Goal: Task Accomplishment & Management: Use online tool/utility

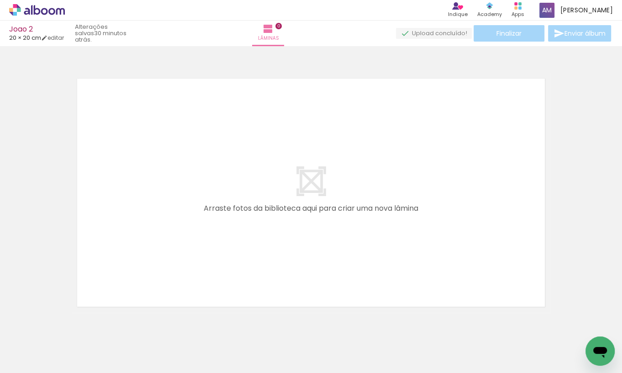
scroll to position [11, 0]
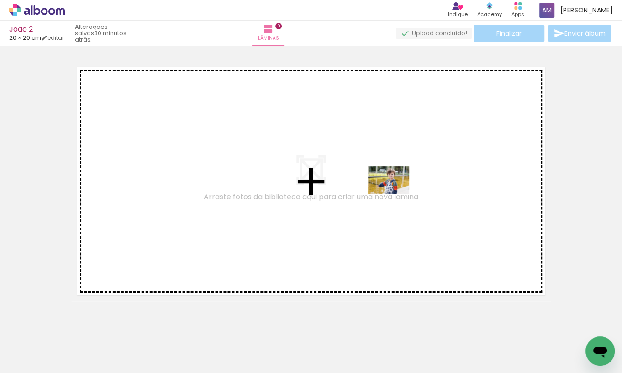
drag, startPoint x: 194, startPoint y: 345, endPoint x: 395, endPoint y: 194, distance: 252.0
click at [395, 194] on quentale-workspace at bounding box center [311, 186] width 622 height 373
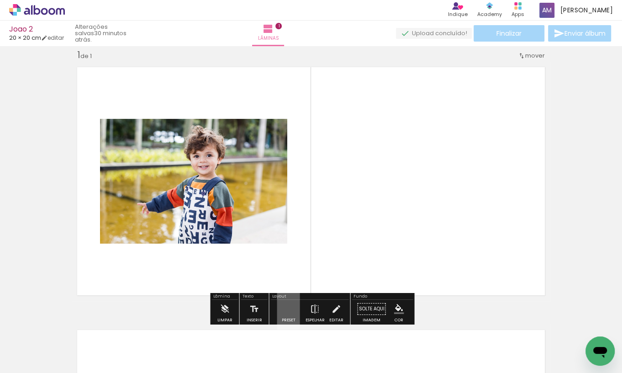
scroll to position [12, 0]
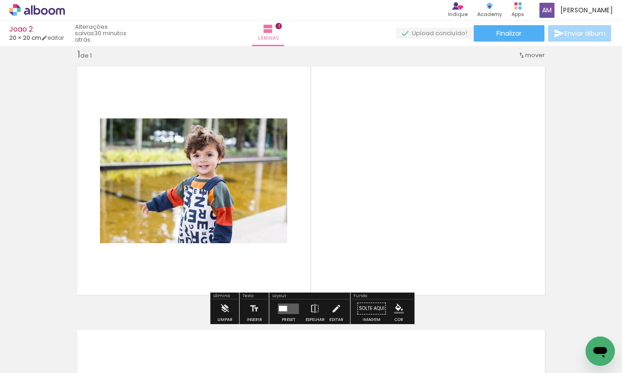
click at [284, 308] on div at bounding box center [283, 307] width 8 height 5
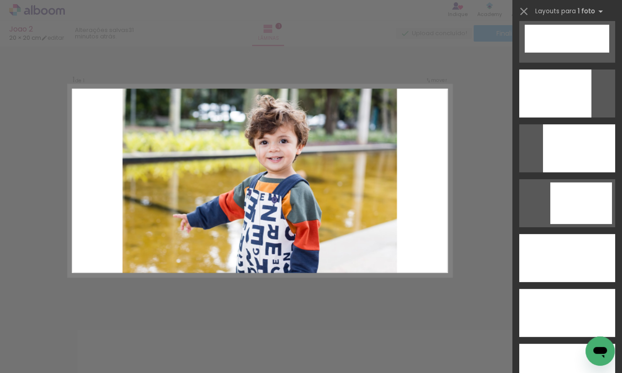
scroll to position [2420, 0]
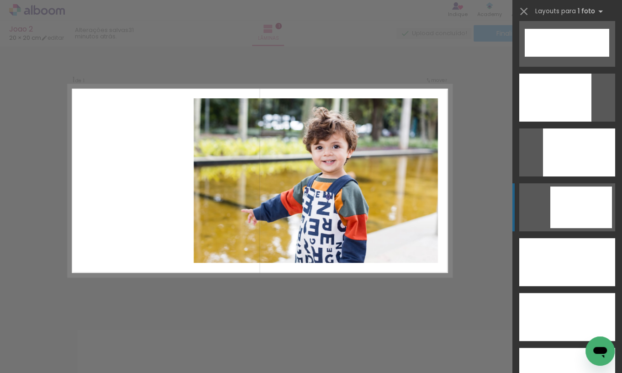
click at [573, 214] on div at bounding box center [581, 207] width 62 height 42
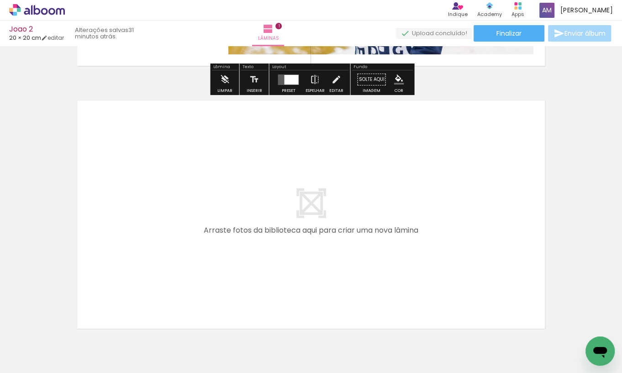
scroll to position [252, 0]
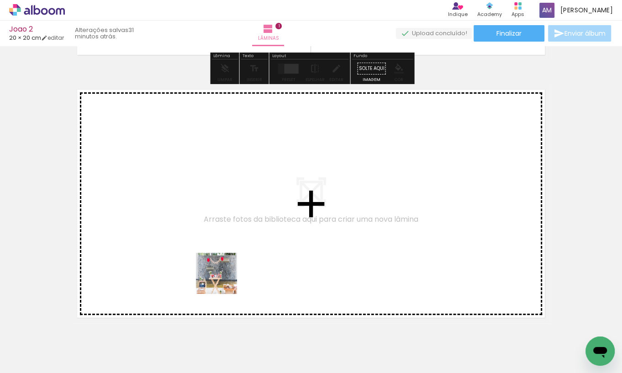
drag, startPoint x: 243, startPoint y: 348, endPoint x: 217, endPoint y: 267, distance: 85.0
click at [217, 267] on quentale-workspace at bounding box center [311, 186] width 622 height 373
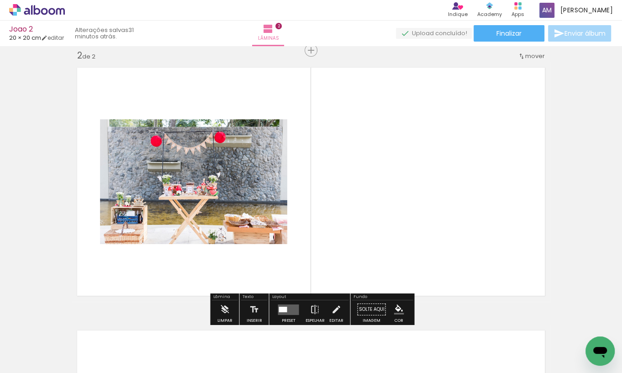
scroll to position [274, 0]
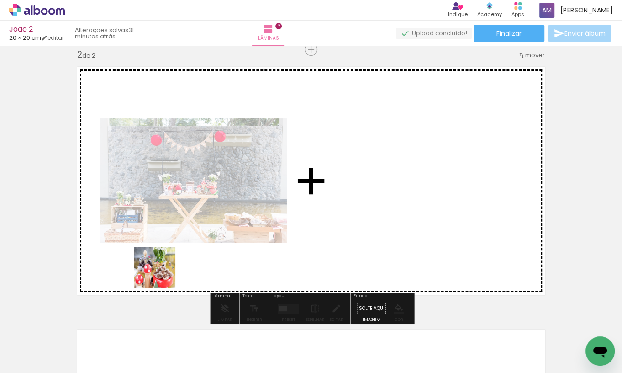
drag, startPoint x: 154, startPoint y: 342, endPoint x: 162, endPoint y: 272, distance: 70.7
click at [162, 272] on quentale-workspace at bounding box center [311, 186] width 622 height 373
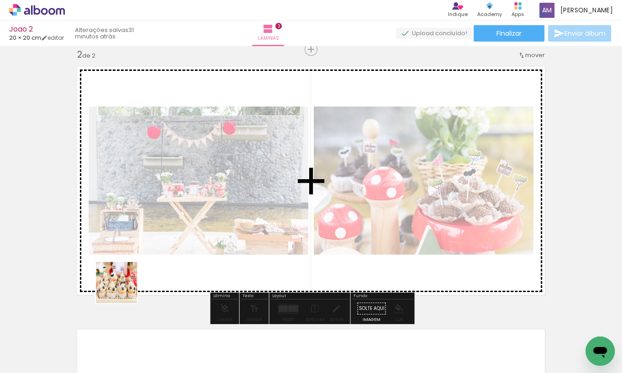
drag, startPoint x: 100, startPoint y: 341, endPoint x: 132, endPoint y: 277, distance: 70.9
click at [132, 277] on quentale-workspace at bounding box center [311, 186] width 622 height 373
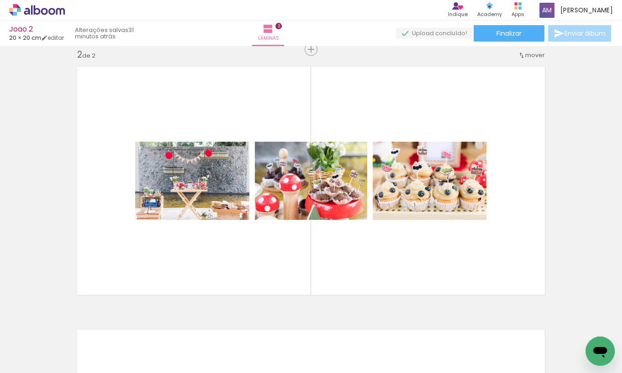
scroll to position [0, 473]
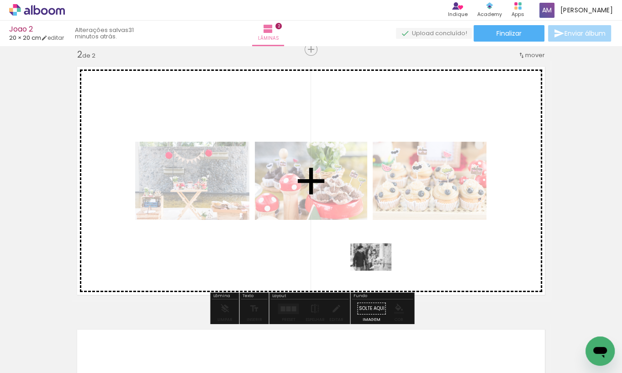
drag, startPoint x: 234, startPoint y: 347, endPoint x: 376, endPoint y: 268, distance: 162.7
click at [376, 268] on quentale-workspace at bounding box center [311, 186] width 622 height 373
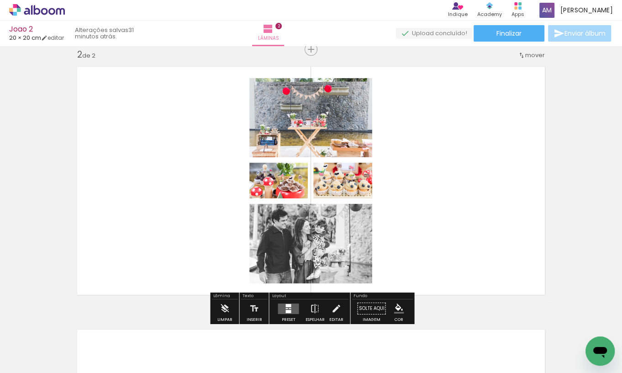
click at [282, 308] on quentale-layouter at bounding box center [288, 308] width 21 height 11
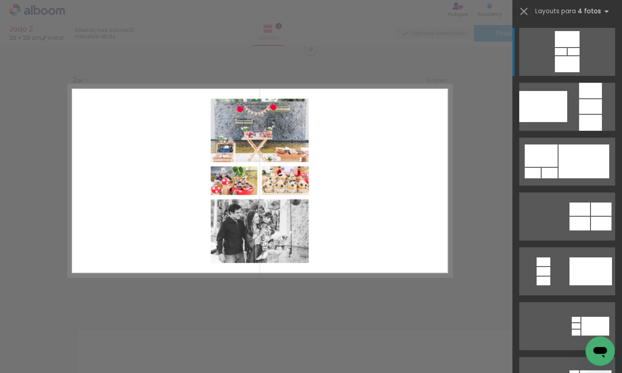
scroll to position [274, 0]
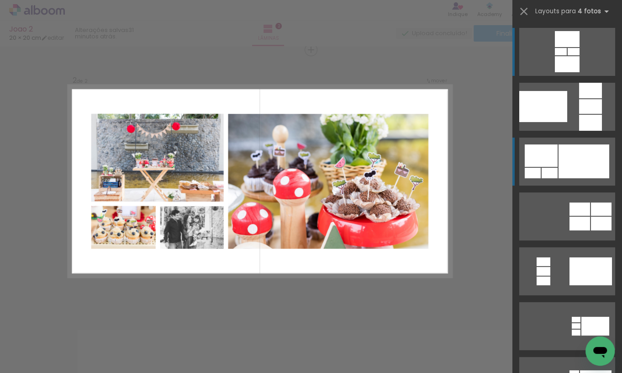
click at [577, 166] on div at bounding box center [583, 161] width 51 height 34
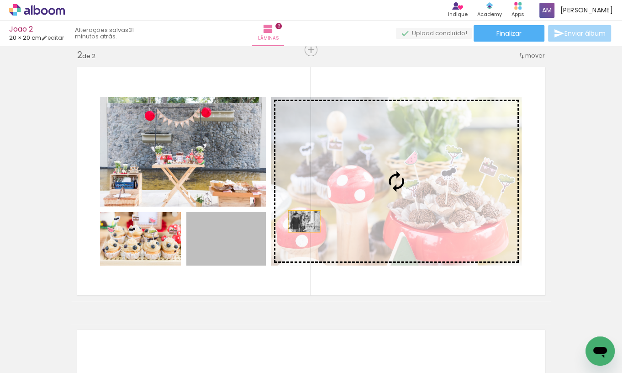
drag, startPoint x: 240, startPoint y: 249, endPoint x: 366, endPoint y: 183, distance: 142.1
click at [0, 0] on slot at bounding box center [0, 0] width 0 height 0
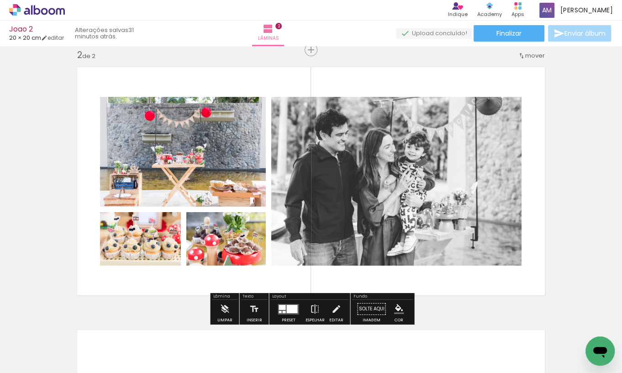
scroll to position [280, 0]
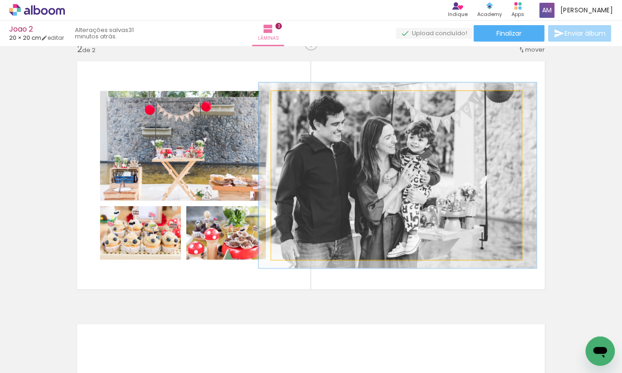
click at [297, 102] on div at bounding box center [296, 100] width 8 height 8
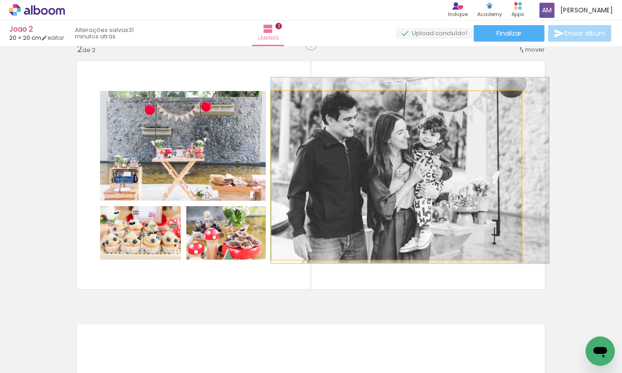
drag, startPoint x: 390, startPoint y: 140, endPoint x: 417, endPoint y: 135, distance: 27.0
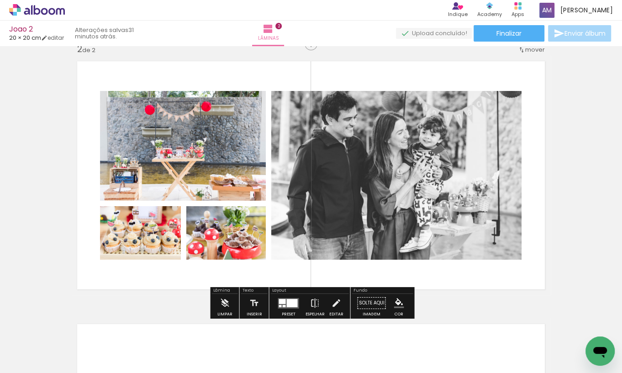
click at [348, 170] on quentale-photo at bounding box center [396, 175] width 250 height 168
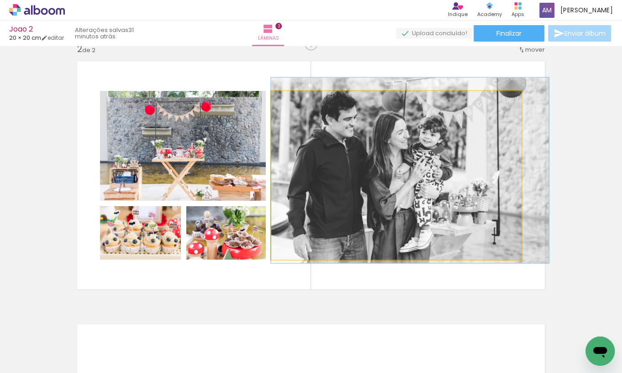
click at [348, 170] on quentale-photo at bounding box center [396, 175] width 250 height 168
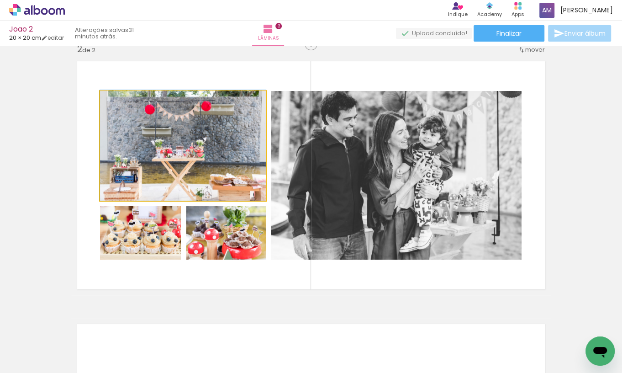
drag, startPoint x: 239, startPoint y: 134, endPoint x: 237, endPoint y: 130, distance: 4.9
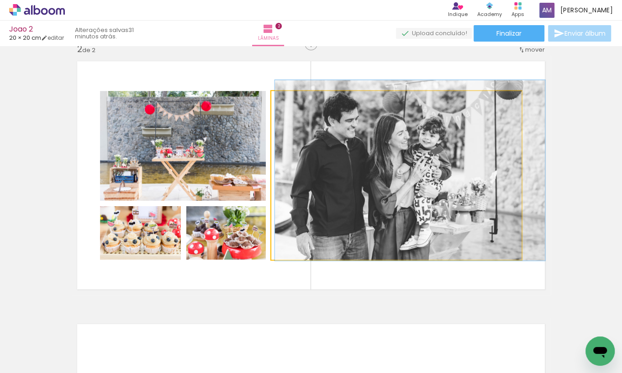
type paper-slider "107"
click at [294, 100] on div at bounding box center [295, 100] width 8 height 8
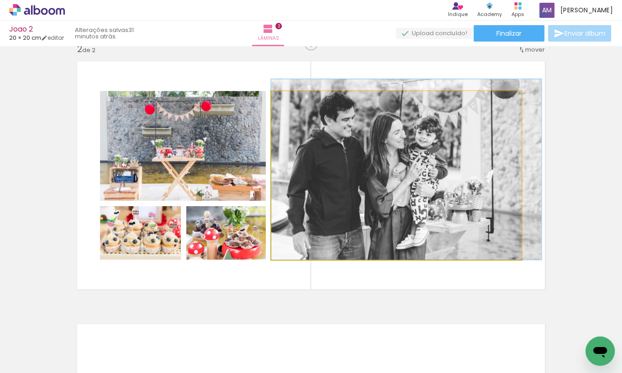
drag, startPoint x: 386, startPoint y: 192, endPoint x: 392, endPoint y: 191, distance: 6.1
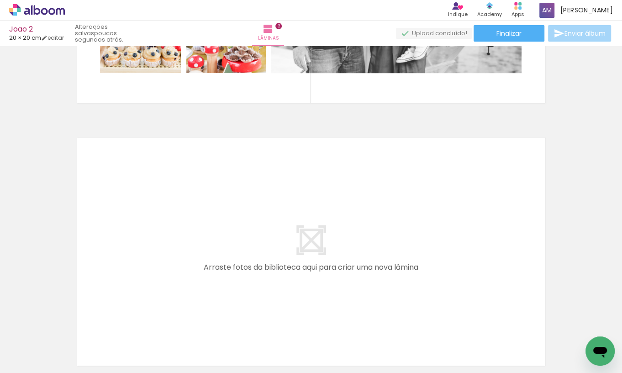
scroll to position [0, 0]
drag, startPoint x: 300, startPoint y: 350, endPoint x: 224, endPoint y: 264, distance: 114.8
click at [224, 264] on quentale-workspace at bounding box center [311, 186] width 622 height 373
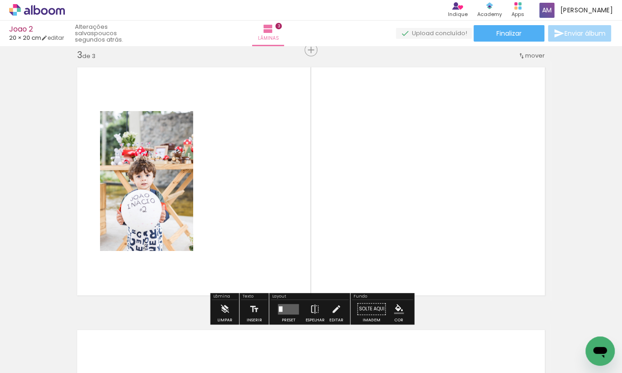
scroll to position [0, 210]
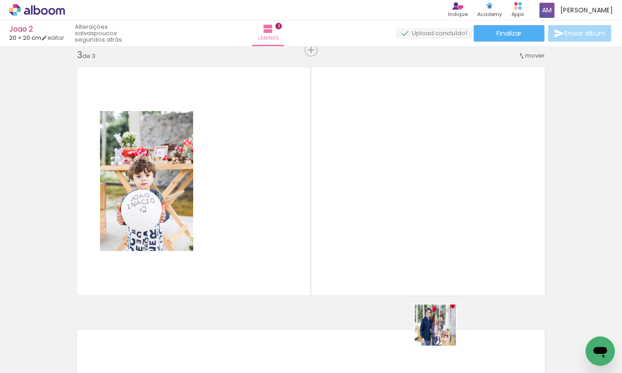
drag, startPoint x: 452, startPoint y: 345, endPoint x: 399, endPoint y: 257, distance: 102.8
click at [399, 257] on quentale-workspace at bounding box center [311, 186] width 622 height 373
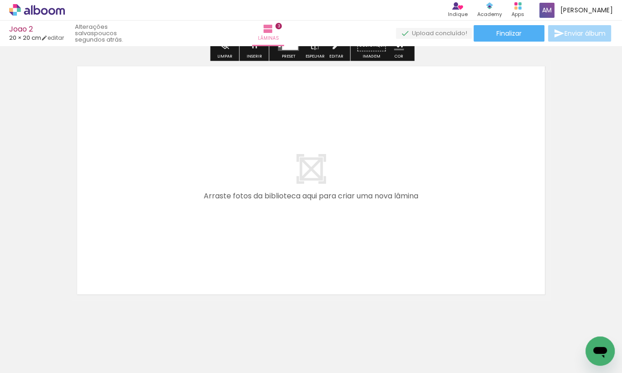
scroll to position [0, 260]
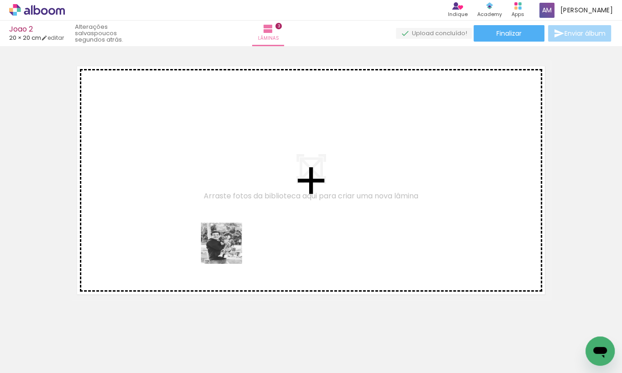
drag, startPoint x: 342, startPoint y: 345, endPoint x: 227, endPoint y: 248, distance: 149.4
click at [227, 248] on quentale-workspace at bounding box center [311, 186] width 622 height 373
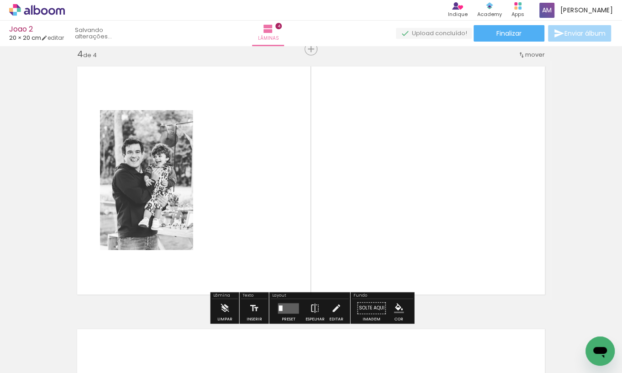
scroll to position [799, 0]
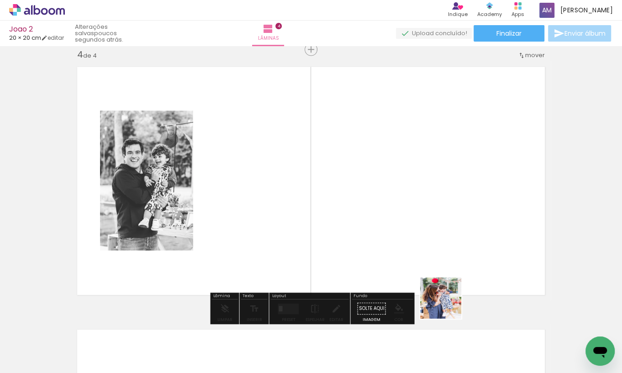
drag, startPoint x: 497, startPoint y: 349, endPoint x: 350, endPoint y: 248, distance: 178.3
click at [350, 248] on quentale-workspace at bounding box center [311, 186] width 622 height 373
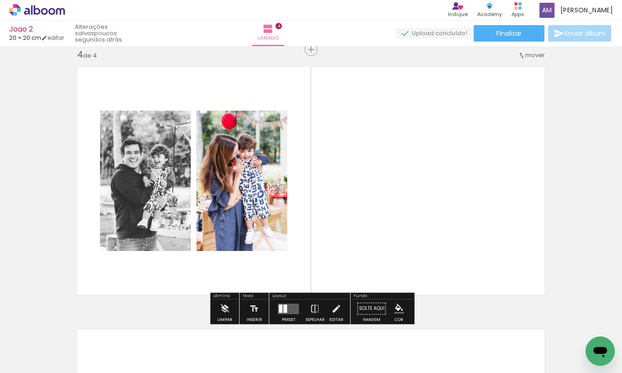
scroll to position [0, 548]
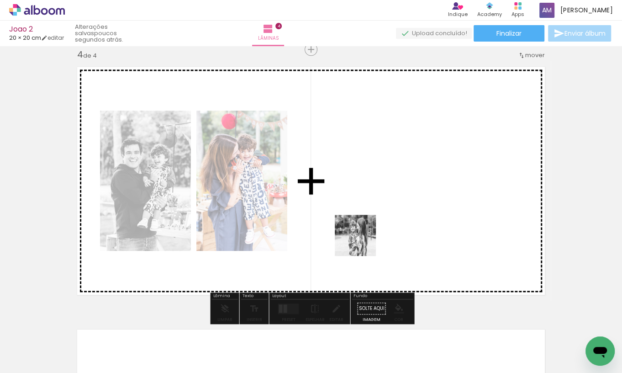
drag, startPoint x: 317, startPoint y: 348, endPoint x: 362, endPoint y: 238, distance: 118.5
click at [362, 238] on quentale-workspace at bounding box center [311, 186] width 622 height 373
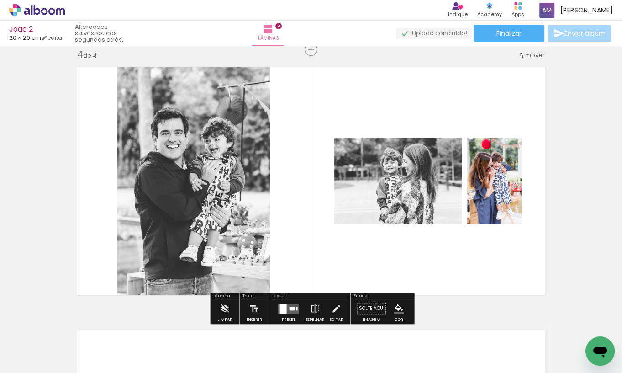
click at [284, 308] on quentale-layouter at bounding box center [288, 308] width 21 height 11
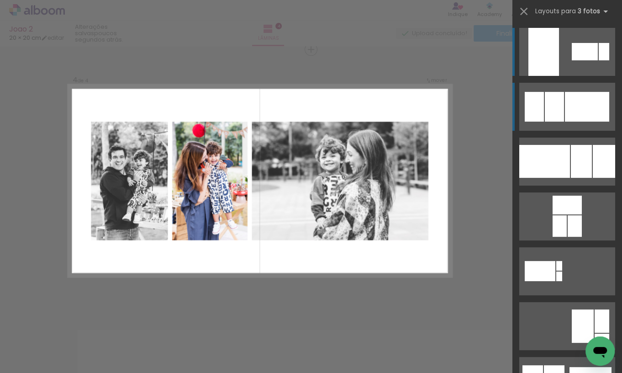
click at [584, 105] on div at bounding box center [587, 107] width 44 height 30
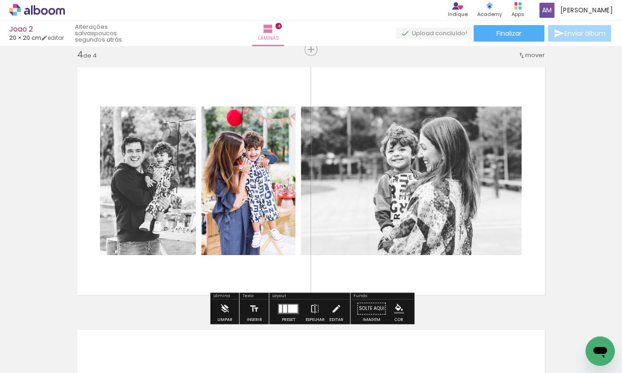
scroll to position [805, 0]
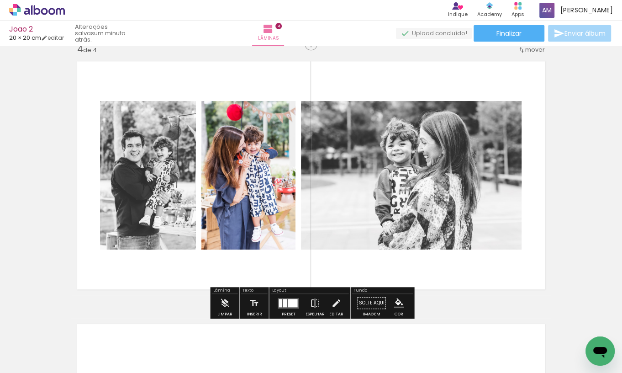
click at [283, 303] on div at bounding box center [285, 302] width 4 height 8
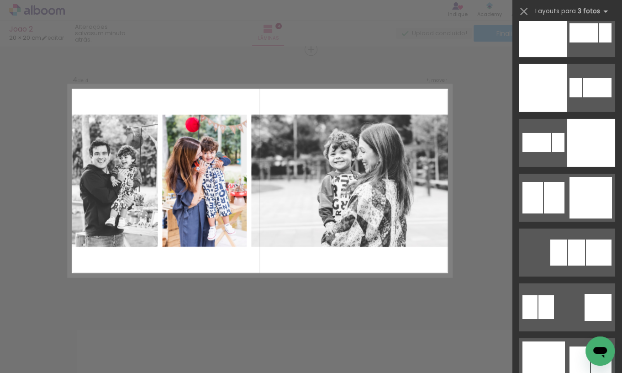
scroll to position [2116, 0]
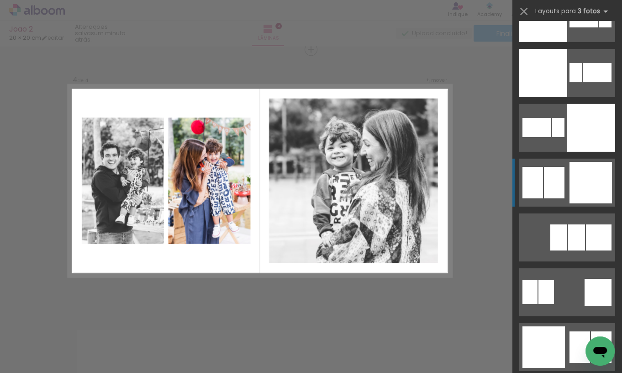
click at [589, 192] on div at bounding box center [590, 183] width 42 height 42
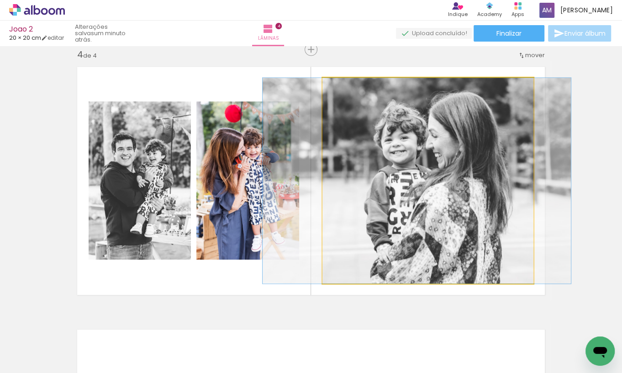
drag, startPoint x: 444, startPoint y: 237, endPoint x: 433, endPoint y: 237, distance: 11.0
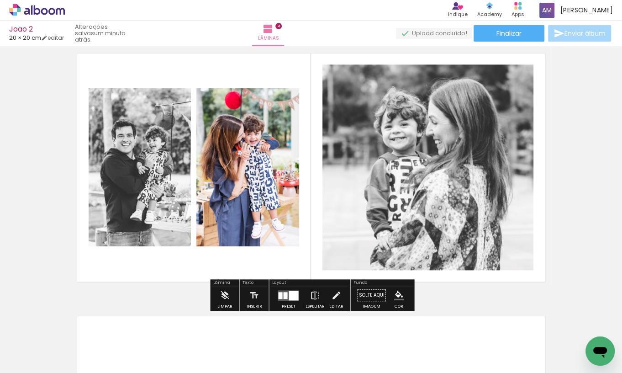
scroll to position [813, 0]
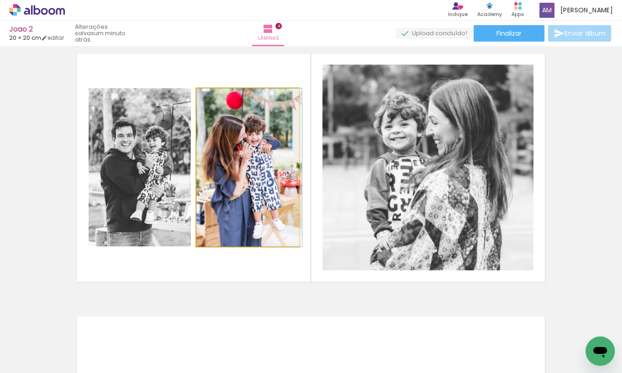
drag, startPoint x: 258, startPoint y: 204, endPoint x: 263, endPoint y: 203, distance: 5.5
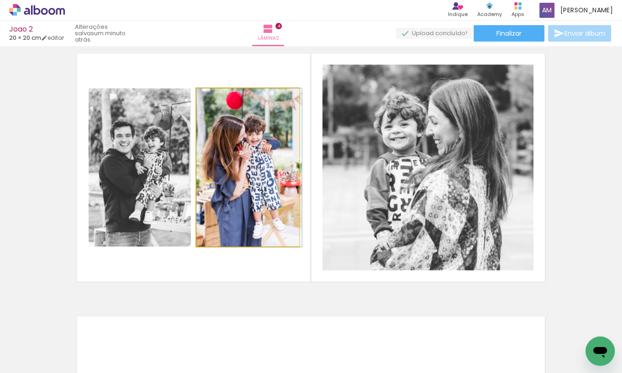
click at [237, 196] on quentale-photo at bounding box center [247, 167] width 103 height 158
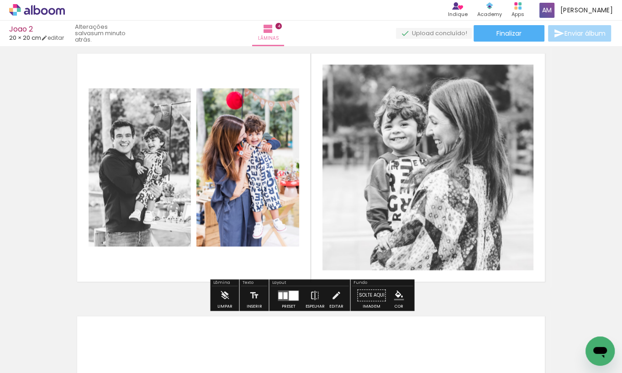
click at [0, 0] on slot "P&B" at bounding box center [0, 0] width 0 height 0
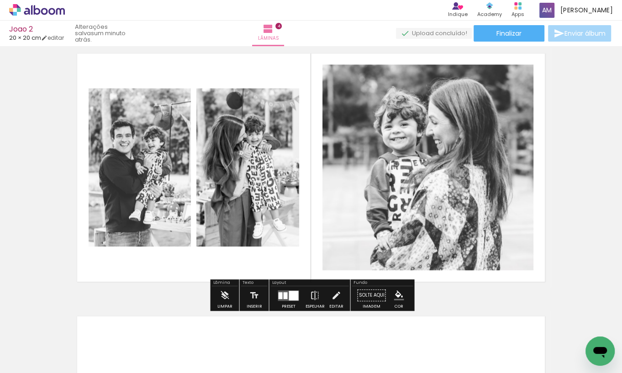
click at [292, 73] on quentale-layouter at bounding box center [310, 167] width 479 height 240
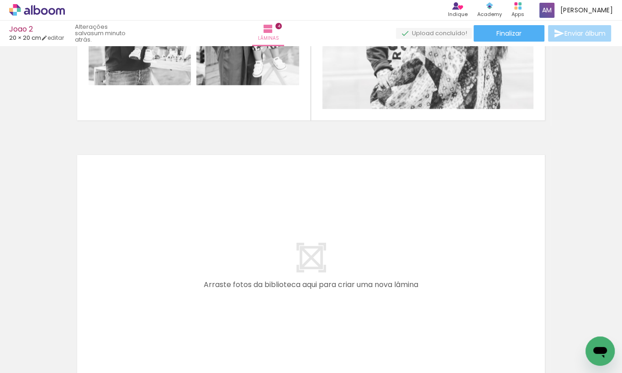
scroll to position [0, 0]
click at [46, 344] on iron-icon at bounding box center [46, 345] width 7 height 7
click at [45, 338] on paper-item "Não utilizadas" at bounding box center [29, 342] width 47 height 8
type input "Não utilizadas"
drag, startPoint x: 199, startPoint y: 343, endPoint x: 173, endPoint y: 275, distance: 72.9
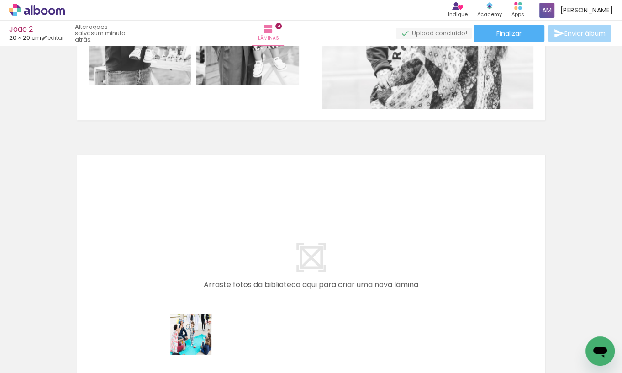
click at [173, 275] on quentale-workspace at bounding box center [311, 186] width 622 height 373
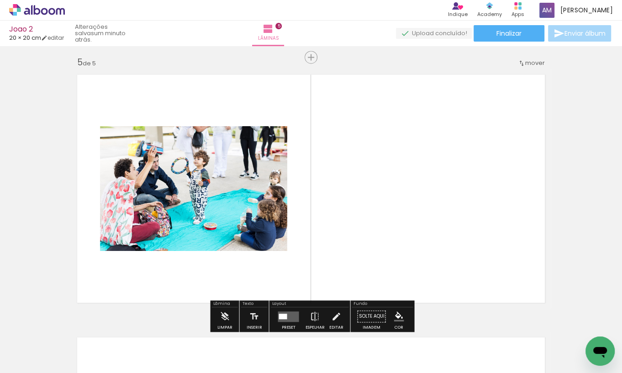
scroll to position [1062, 0]
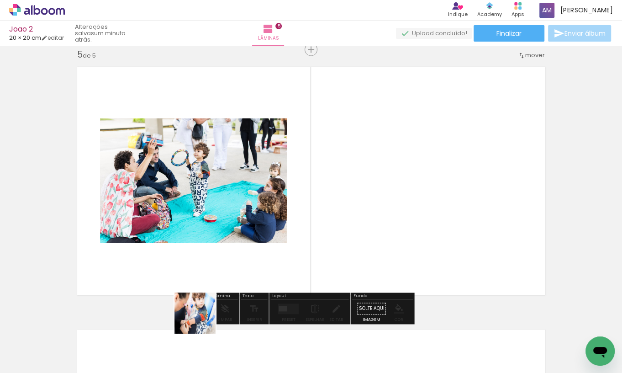
drag, startPoint x: 202, startPoint y: 341, endPoint x: 199, endPoint y: 281, distance: 59.9
click at [199, 281] on quentale-workspace at bounding box center [311, 186] width 622 height 373
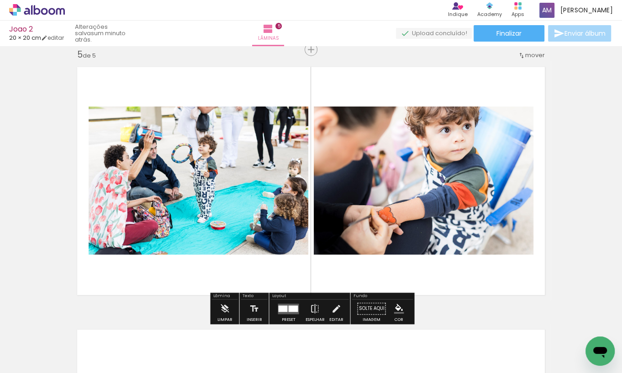
drag, startPoint x: 202, startPoint y: 340, endPoint x: 204, endPoint y: 266, distance: 74.4
click at [204, 266] on quentale-workspace at bounding box center [311, 186] width 622 height 373
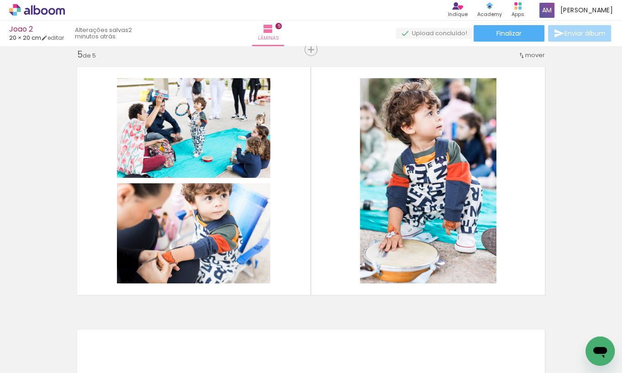
scroll to position [0, 391]
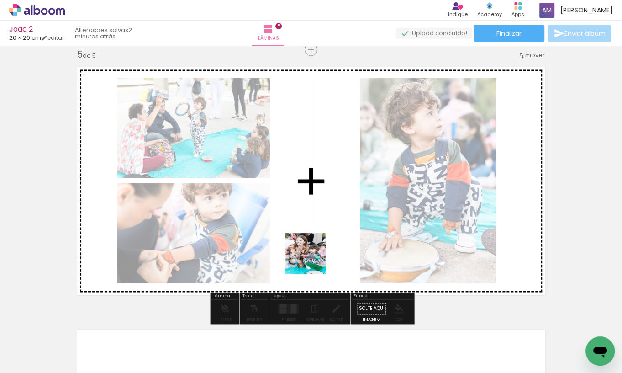
drag, startPoint x: 266, startPoint y: 349, endPoint x: 315, endPoint y: 253, distance: 107.6
click at [315, 253] on quentale-workspace at bounding box center [311, 186] width 622 height 373
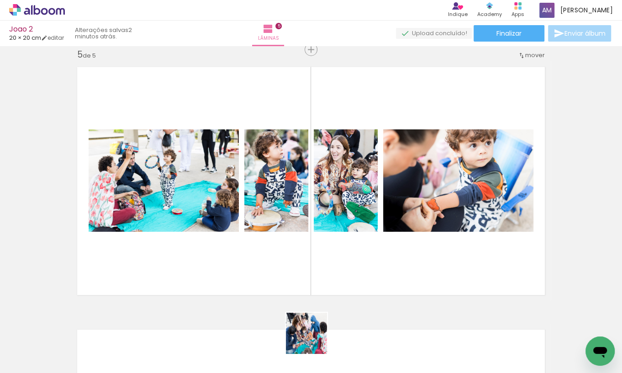
drag, startPoint x: 313, startPoint y: 342, endPoint x: 249, endPoint y: 261, distance: 103.8
click at [249, 261] on quentale-workspace at bounding box center [311, 186] width 622 height 373
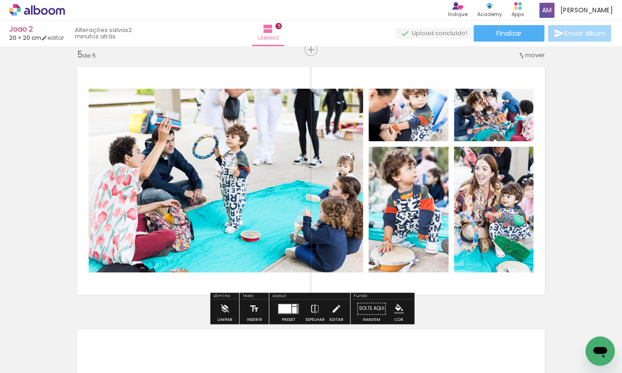
scroll to position [0, 0]
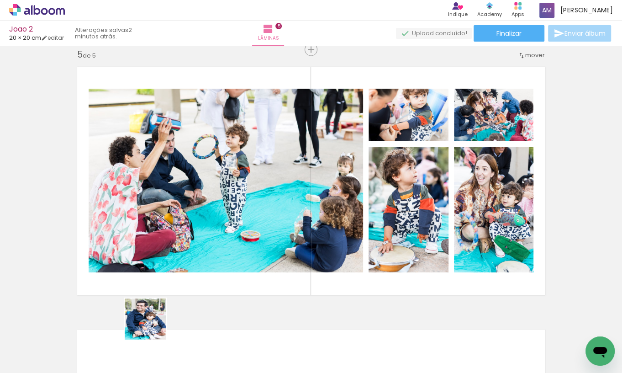
drag, startPoint x: 148, startPoint y: 349, endPoint x: 183, endPoint y: 254, distance: 101.0
click at [183, 254] on quentale-workspace at bounding box center [311, 186] width 622 height 373
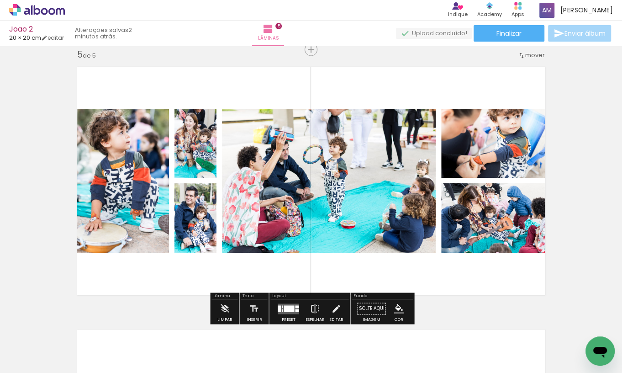
click at [292, 310] on div at bounding box center [289, 308] width 11 height 6
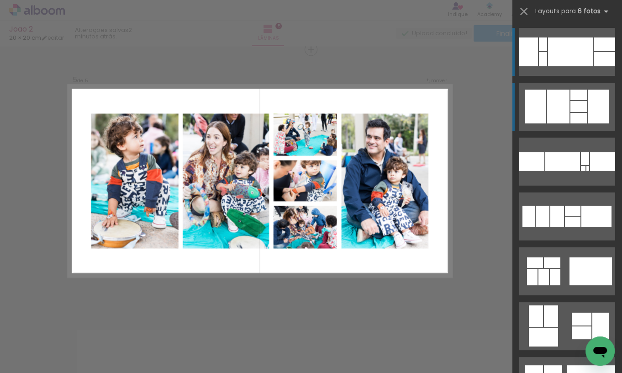
click at [554, 110] on div at bounding box center [558, 106] width 22 height 34
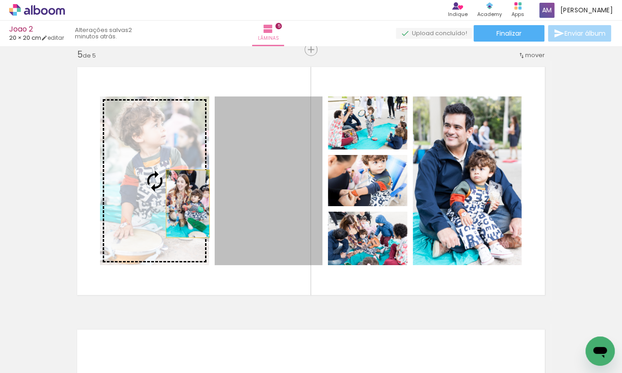
drag, startPoint x: 284, startPoint y: 217, endPoint x: 188, endPoint y: 204, distance: 97.3
click at [0, 0] on slot at bounding box center [0, 0] width 0 height 0
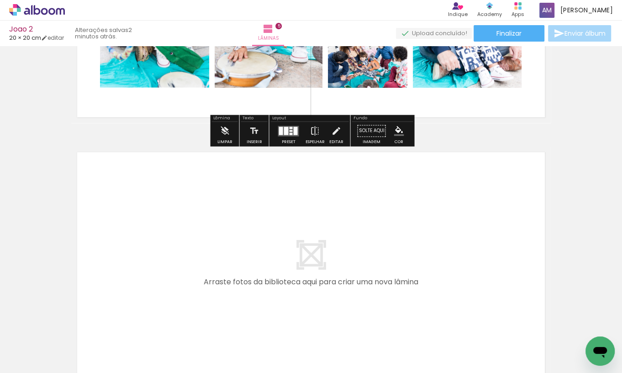
scroll to position [1239, 0]
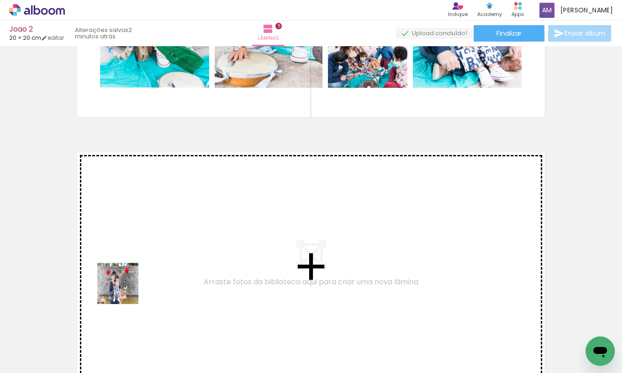
drag, startPoint x: 100, startPoint y: 348, endPoint x: 125, endPoint y: 289, distance: 64.5
click at [125, 289] on quentale-workspace at bounding box center [311, 186] width 622 height 373
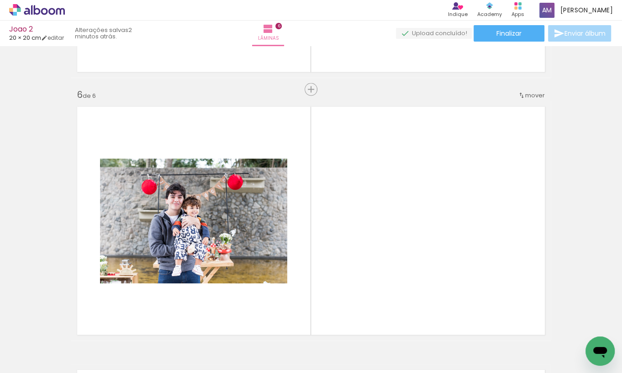
scroll to position [1324, 0]
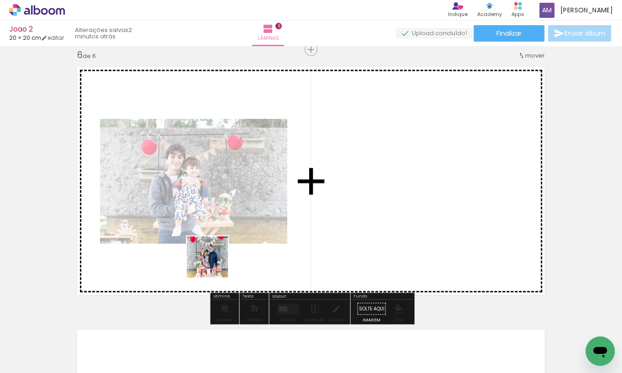
drag, startPoint x: 242, startPoint y: 336, endPoint x: 214, endPoint y: 263, distance: 78.1
click at [214, 263] on quentale-workspace at bounding box center [311, 186] width 622 height 373
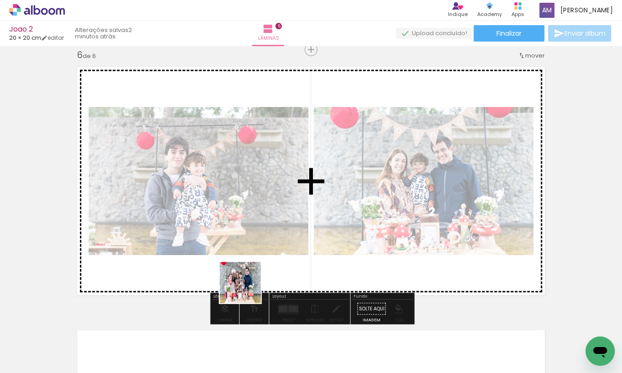
drag, startPoint x: 252, startPoint y: 339, endPoint x: 244, endPoint y: 283, distance: 56.6
click at [244, 283] on quentale-workspace at bounding box center [311, 186] width 622 height 373
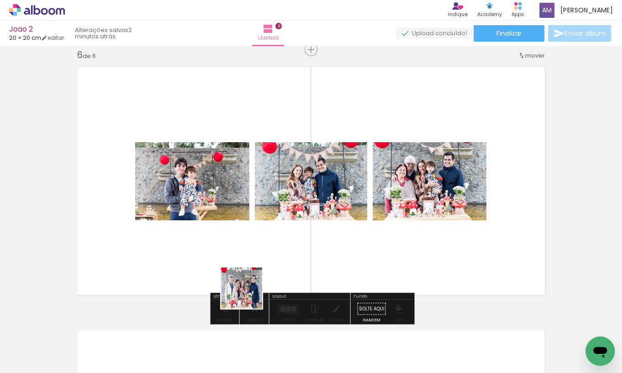
drag, startPoint x: 248, startPoint y: 341, endPoint x: 245, endPoint y: 280, distance: 61.3
click at [245, 280] on quentale-workspace at bounding box center [311, 186] width 622 height 373
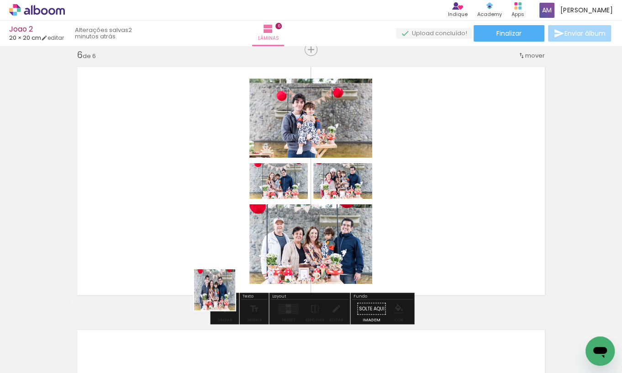
drag, startPoint x: 250, startPoint y: 344, endPoint x: 212, endPoint y: 279, distance: 74.9
click at [212, 279] on quentale-workspace at bounding box center [311, 186] width 622 height 373
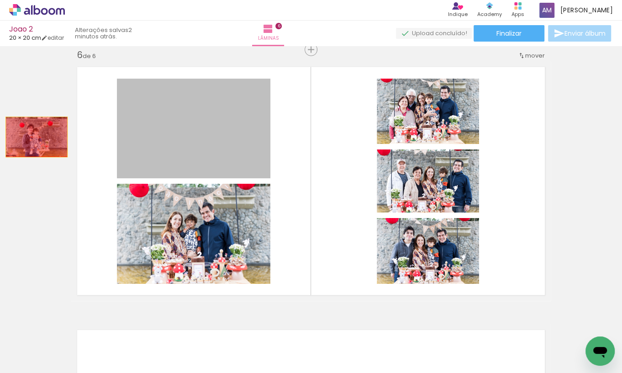
drag, startPoint x: 167, startPoint y: 142, endPoint x: 37, endPoint y: 137, distance: 130.7
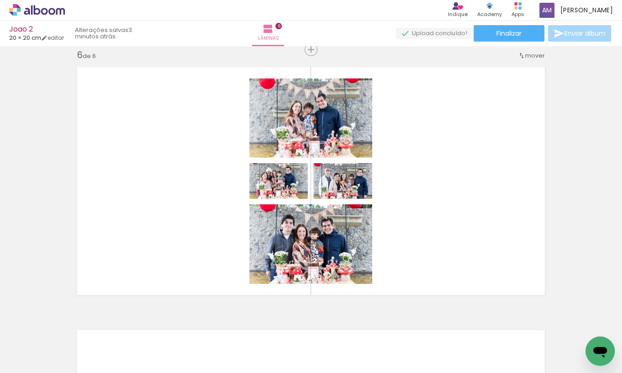
scroll to position [0, 536]
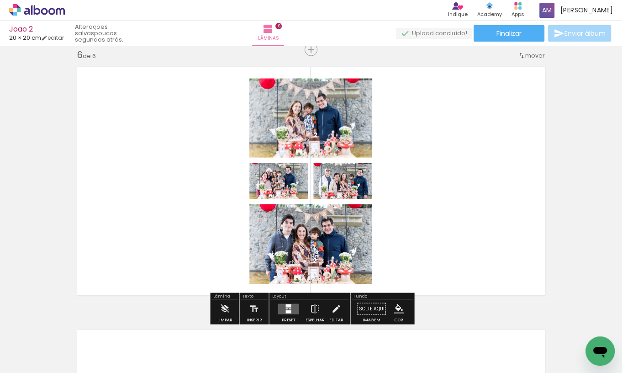
click at [289, 308] on div at bounding box center [290, 308] width 2 height 1
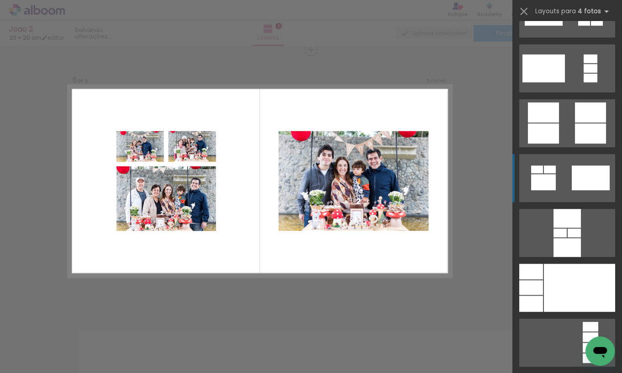
scroll to position [2730, 0]
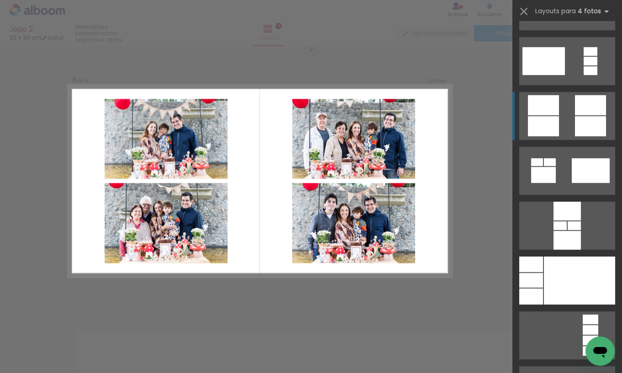
click at [539, 127] on div at bounding box center [543, 126] width 31 height 20
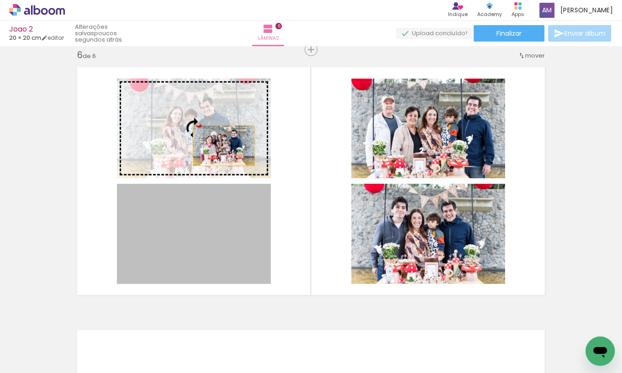
drag, startPoint x: 225, startPoint y: 247, endPoint x: 221, endPoint y: 137, distance: 110.1
click at [0, 0] on slot at bounding box center [0, 0] width 0 height 0
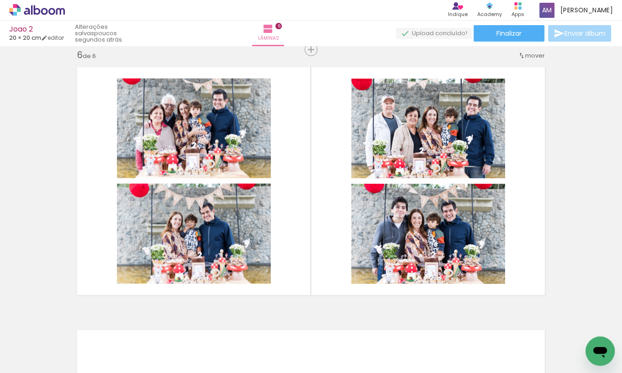
scroll to position [0, 0]
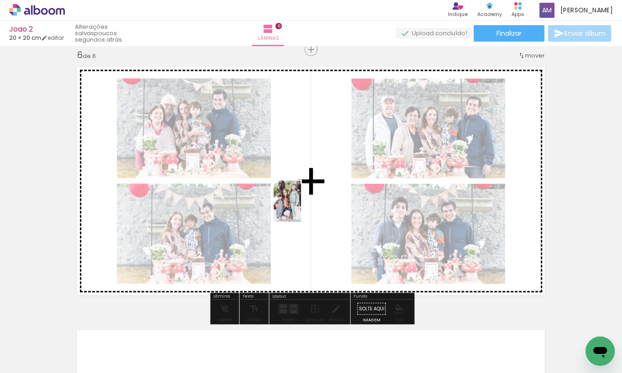
drag, startPoint x: 405, startPoint y: 342, endPoint x: 301, endPoint y: 208, distance: 170.0
click at [301, 208] on quentale-workspace at bounding box center [311, 186] width 622 height 373
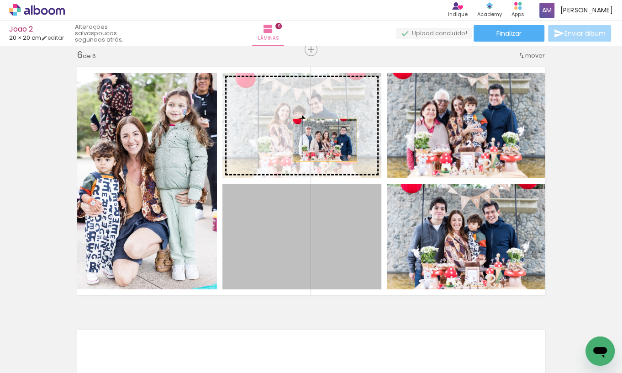
drag, startPoint x: 351, startPoint y: 238, endPoint x: 325, endPoint y: 140, distance: 101.6
click at [0, 0] on slot at bounding box center [0, 0] width 0 height 0
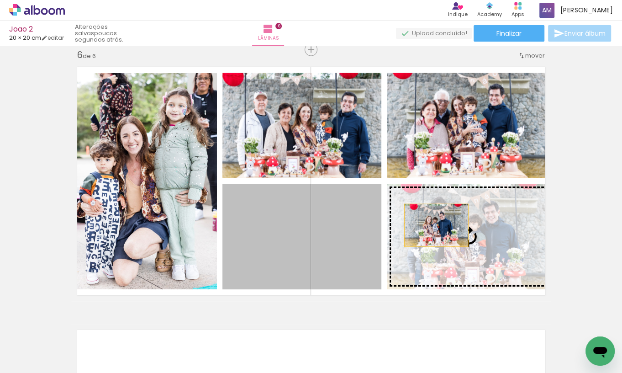
drag, startPoint x: 329, startPoint y: 235, endPoint x: 436, endPoint y: 225, distance: 107.8
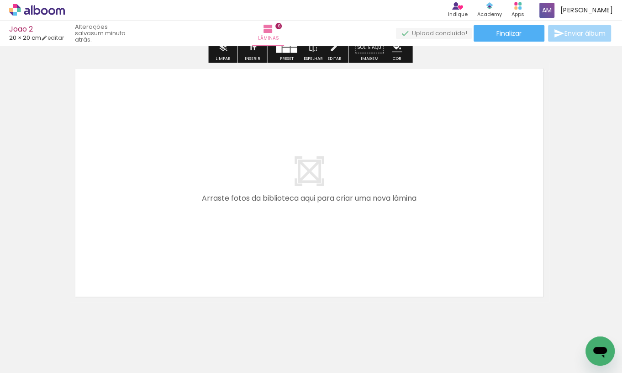
scroll to position [1585, 1]
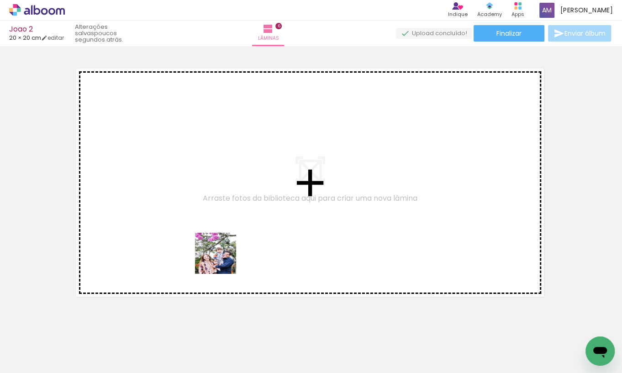
drag, startPoint x: 251, startPoint y: 356, endPoint x: 218, endPoint y: 249, distance: 111.5
click at [218, 249] on quentale-workspace at bounding box center [311, 186] width 622 height 373
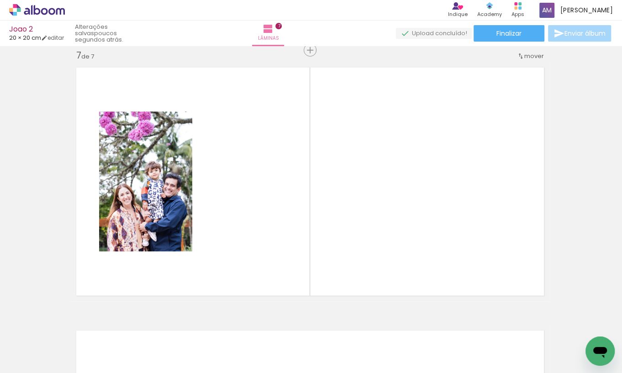
scroll to position [1587, 1]
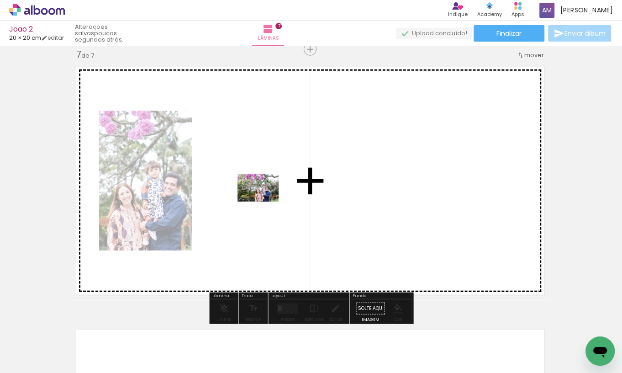
drag, startPoint x: 201, startPoint y: 350, endPoint x: 265, endPoint y: 201, distance: 161.8
click at [265, 201] on quentale-workspace at bounding box center [311, 186] width 622 height 373
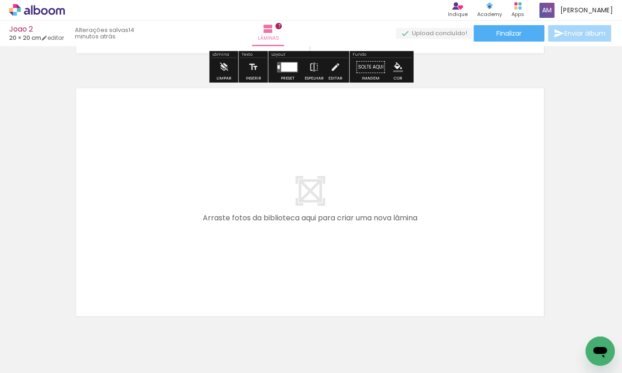
scroll to position [0, 260]
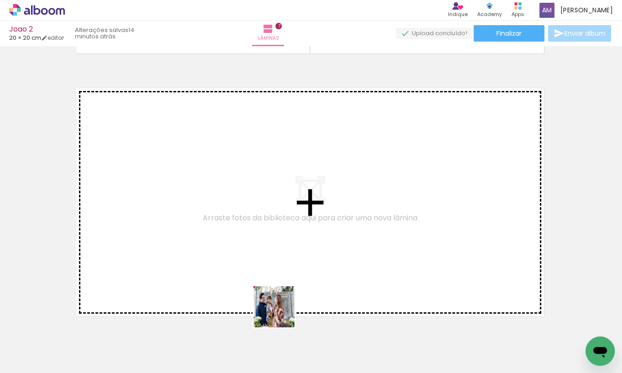
drag, startPoint x: 298, startPoint y: 342, endPoint x: 241, endPoint y: 261, distance: 99.3
click at [241, 261] on quentale-workspace at bounding box center [311, 186] width 622 height 373
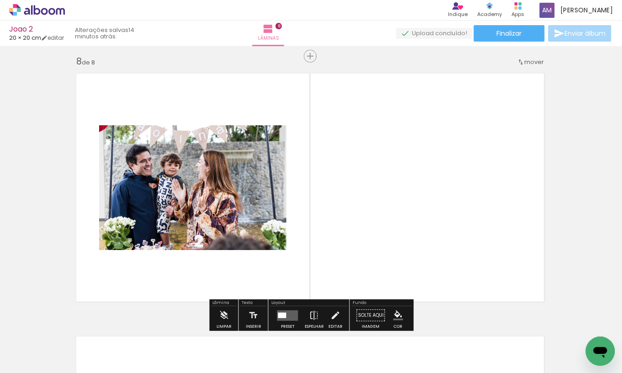
scroll to position [1850, 1]
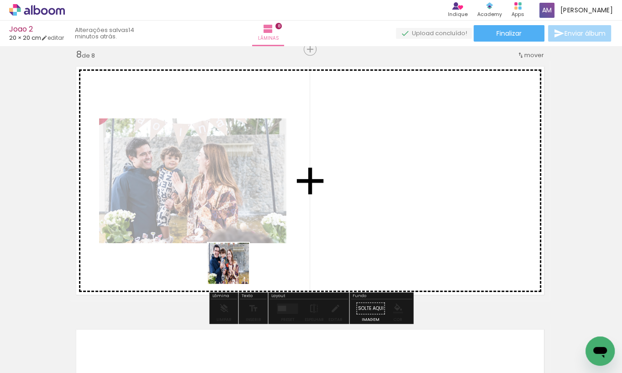
drag, startPoint x: 292, startPoint y: 340, endPoint x: 229, endPoint y: 264, distance: 99.2
click at [229, 264] on quentale-workspace at bounding box center [311, 186] width 622 height 373
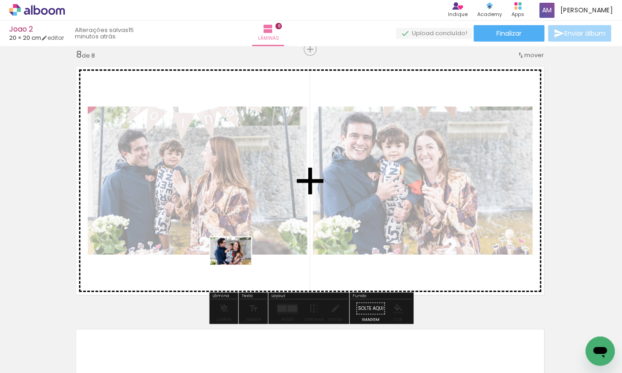
drag, startPoint x: 298, startPoint y: 346, endPoint x: 237, endPoint y: 264, distance: 101.5
click at [237, 264] on quentale-workspace at bounding box center [311, 186] width 622 height 373
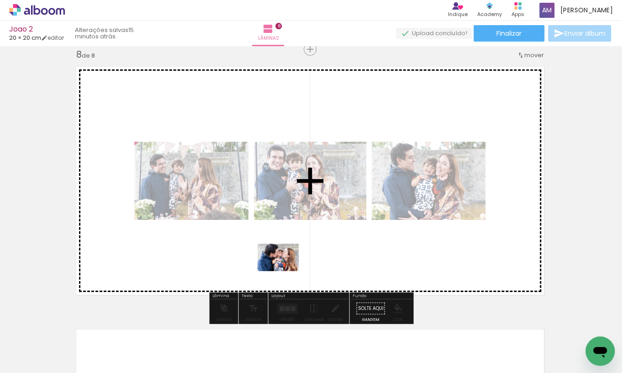
drag, startPoint x: 298, startPoint y: 347, endPoint x: 285, endPoint y: 271, distance: 77.3
click at [285, 271] on quentale-workspace at bounding box center [311, 186] width 622 height 373
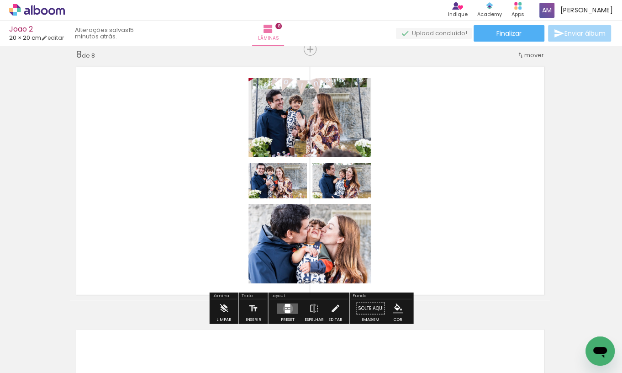
click at [286, 309] on quentale-layouter at bounding box center [287, 308] width 21 height 11
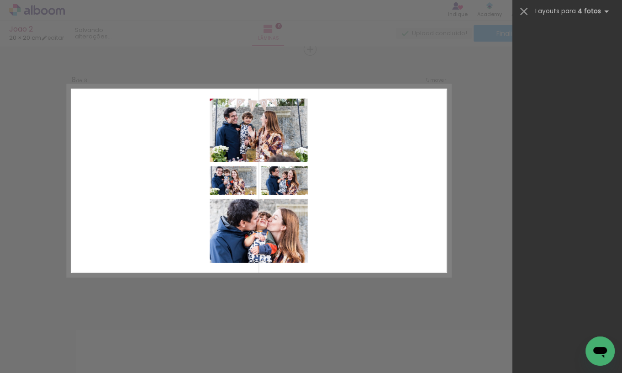
scroll to position [0, 0]
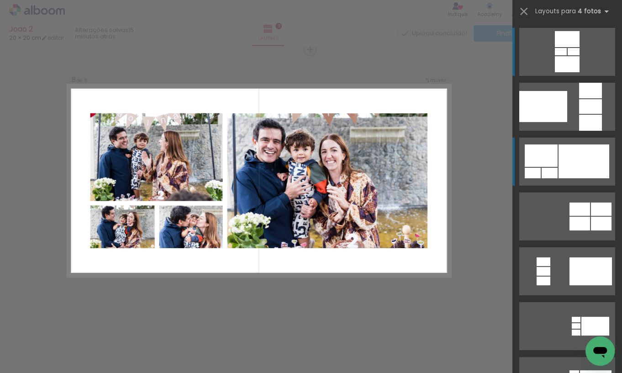
click at [576, 165] on div at bounding box center [583, 161] width 51 height 34
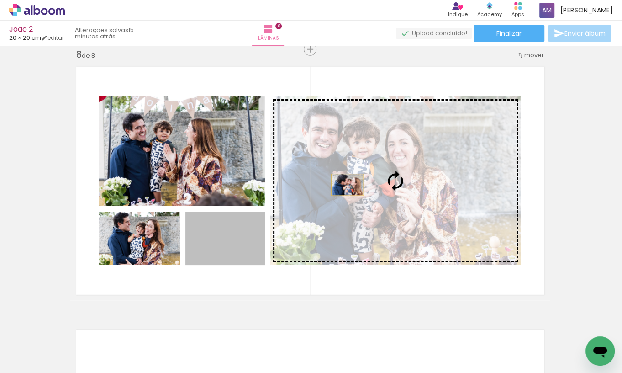
drag, startPoint x: 237, startPoint y: 249, endPoint x: 347, endPoint y: 184, distance: 128.1
click at [0, 0] on slot at bounding box center [0, 0] width 0 height 0
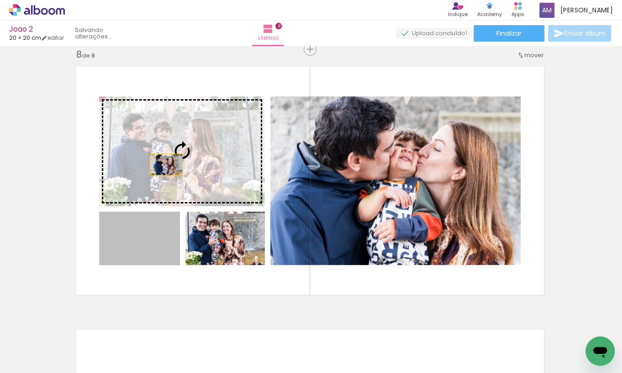
drag, startPoint x: 158, startPoint y: 242, endPoint x: 168, endPoint y: 144, distance: 97.7
click at [0, 0] on slot at bounding box center [0, 0] width 0 height 0
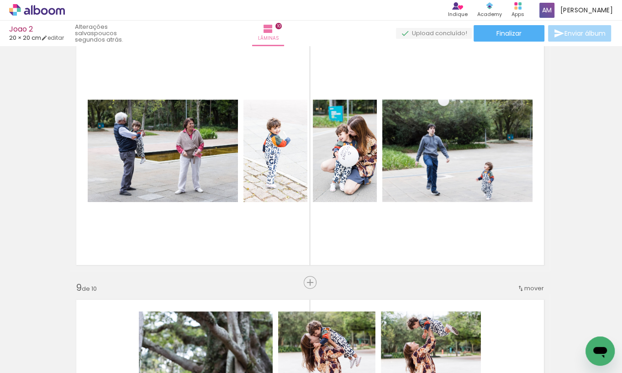
scroll to position [1872, 1]
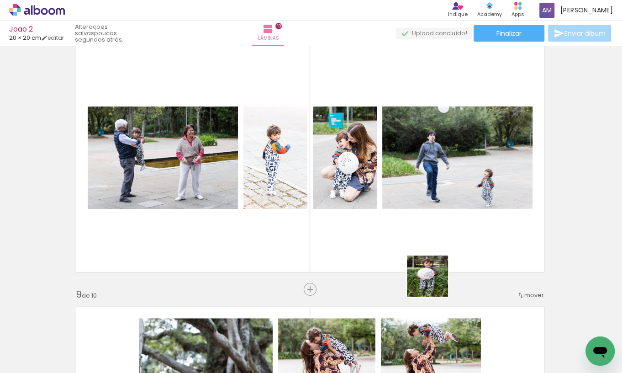
drag, startPoint x: 494, startPoint y: 347, endPoint x: 397, endPoint y: 258, distance: 132.2
click at [397, 258] on quentale-workspace at bounding box center [311, 186] width 622 height 373
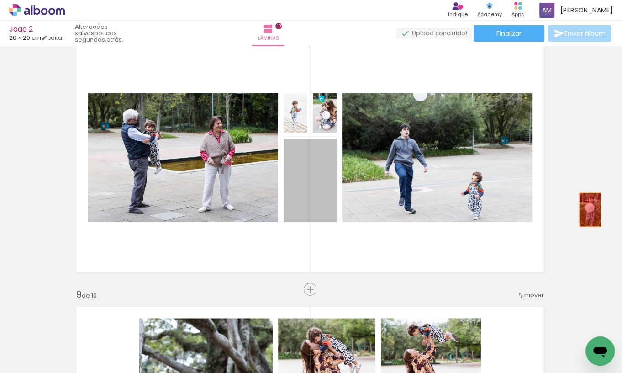
drag, startPoint x: 320, startPoint y: 204, endPoint x: 590, endPoint y: 207, distance: 270.8
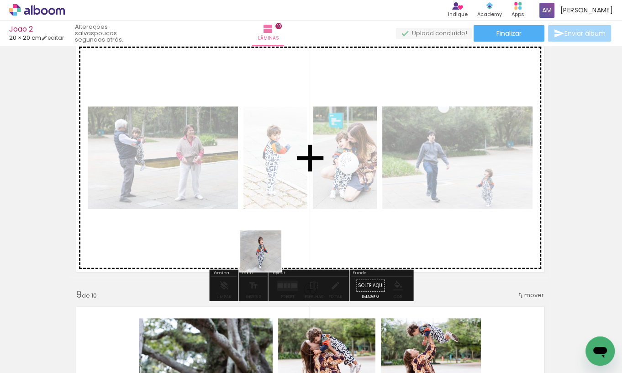
drag, startPoint x: 344, startPoint y: 344, endPoint x: 262, endPoint y: 251, distance: 123.9
click at [262, 251] on quentale-workspace at bounding box center [311, 186] width 622 height 373
